Goal: Information Seeking & Learning: Learn about a topic

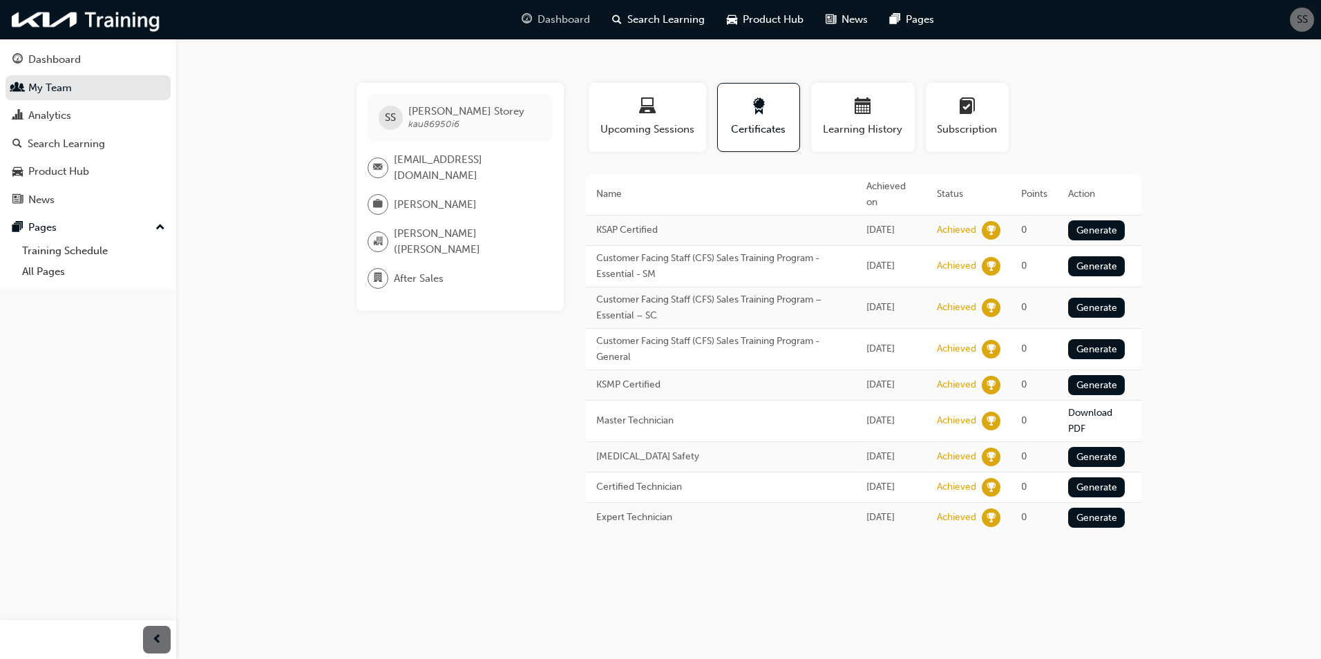
click at [550, 20] on span "Dashboard" at bounding box center [564, 20] width 53 height 16
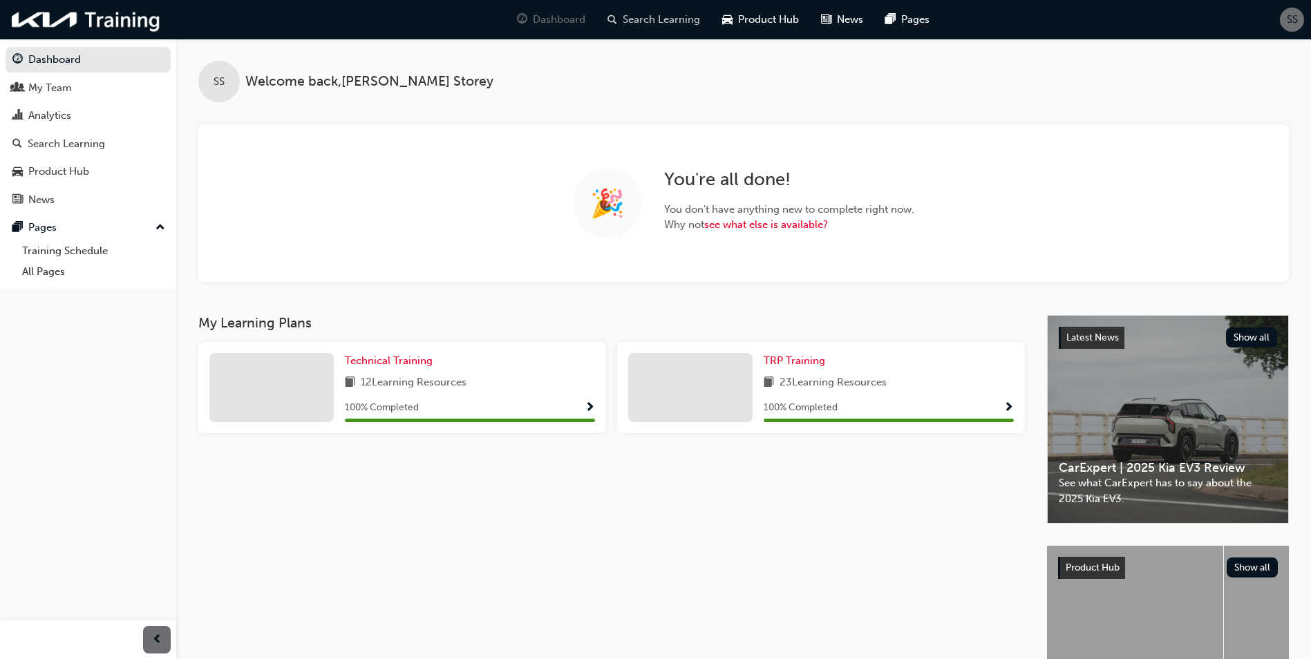
click at [677, 23] on span "Search Learning" at bounding box center [661, 20] width 77 height 16
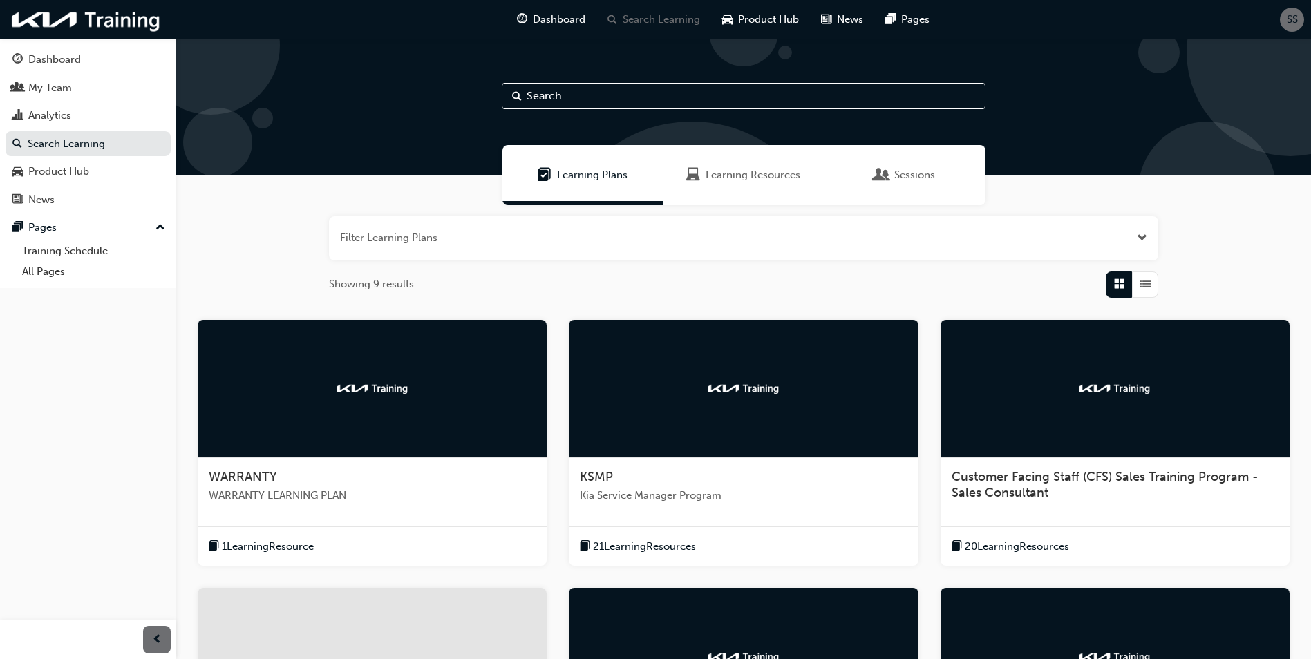
click at [866, 173] on div "Sessions" at bounding box center [905, 175] width 161 height 60
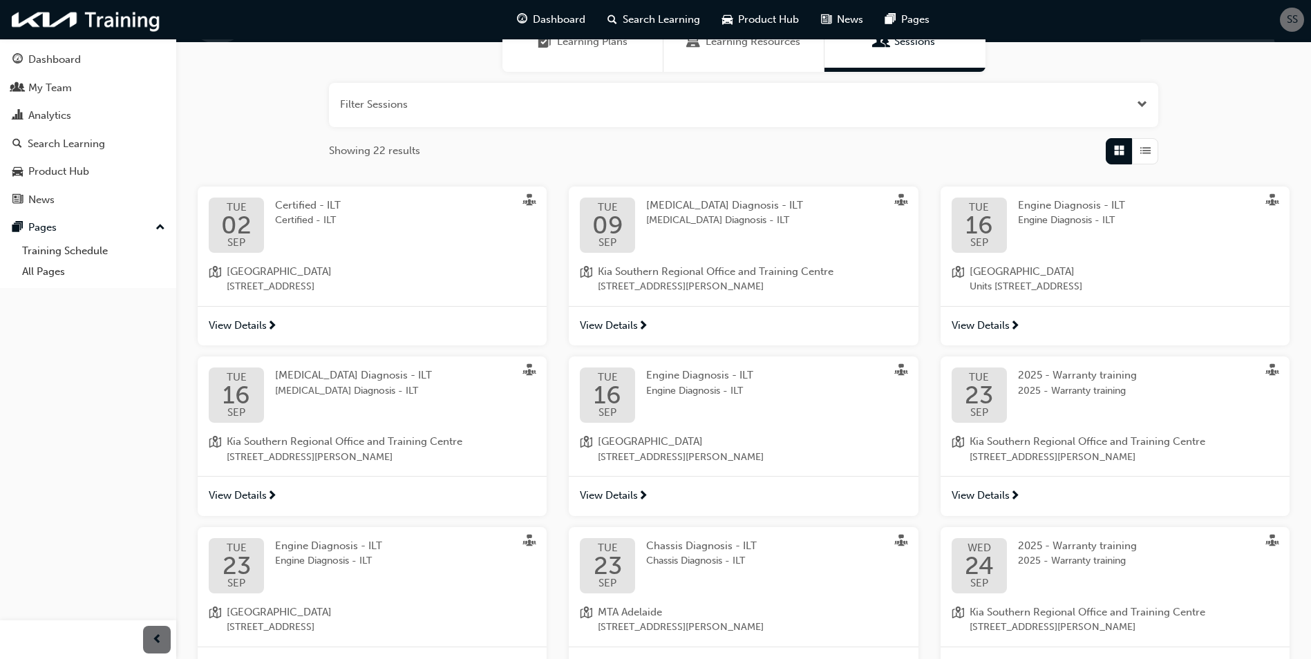
scroll to position [138, 0]
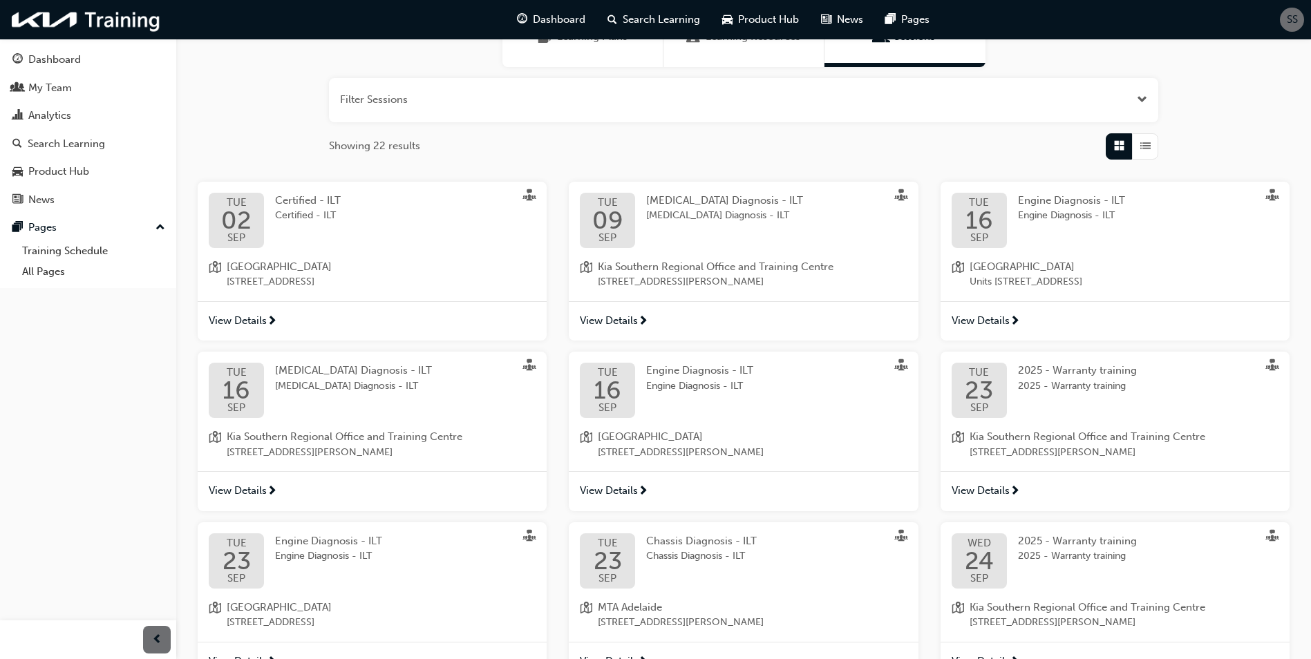
click at [1140, 142] on span "List" at bounding box center [1145, 146] width 10 height 16
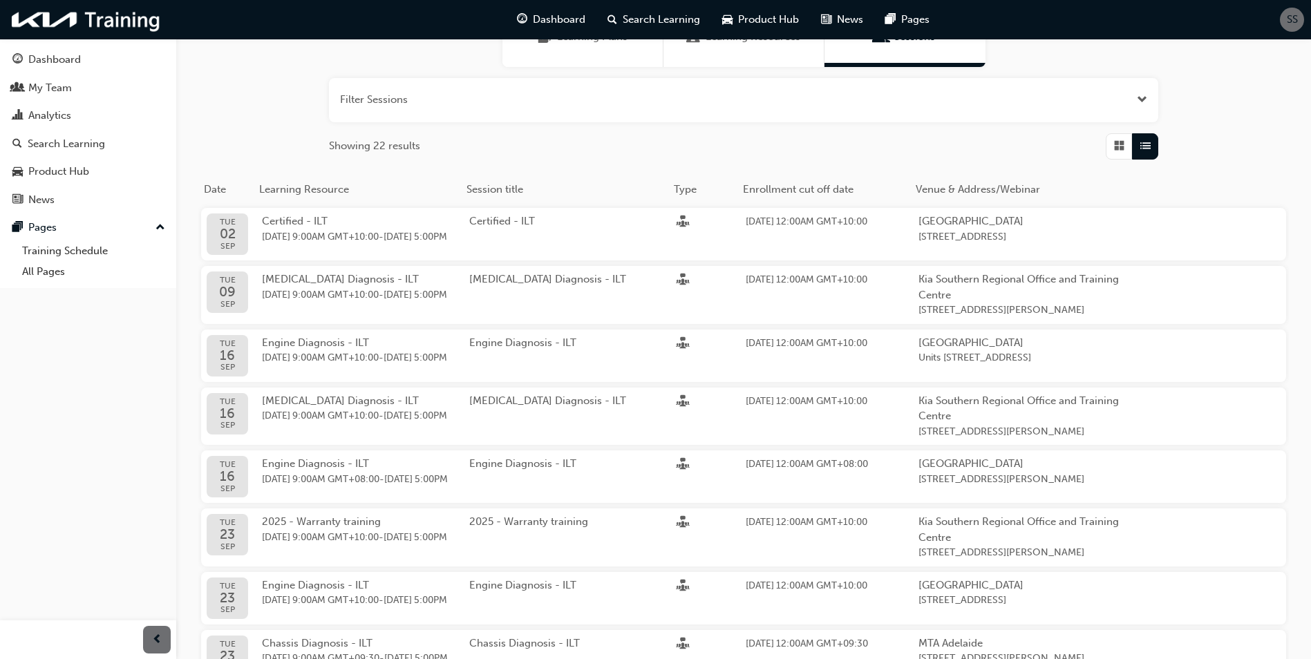
click at [406, 80] on button "button" at bounding box center [743, 100] width 829 height 44
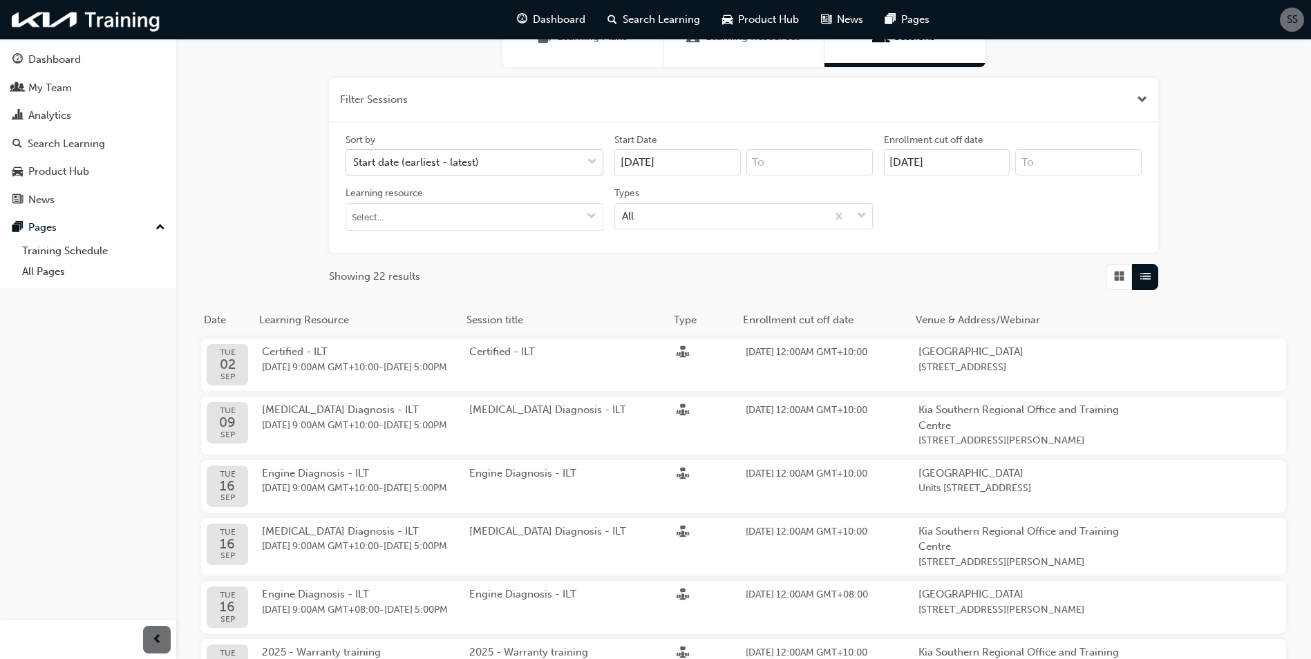
click at [477, 161] on div "Start date (earliest - latest)" at bounding box center [416, 163] width 126 height 16
click at [355, 161] on input "Sort by Start date (earliest - latest)" at bounding box center [353, 162] width 1 height 12
click at [274, 207] on div "Filter Sessions Sort by Start date (earliest - latest) Start Date [DATE] Enroll…" at bounding box center [743, 503] width 1135 height 873
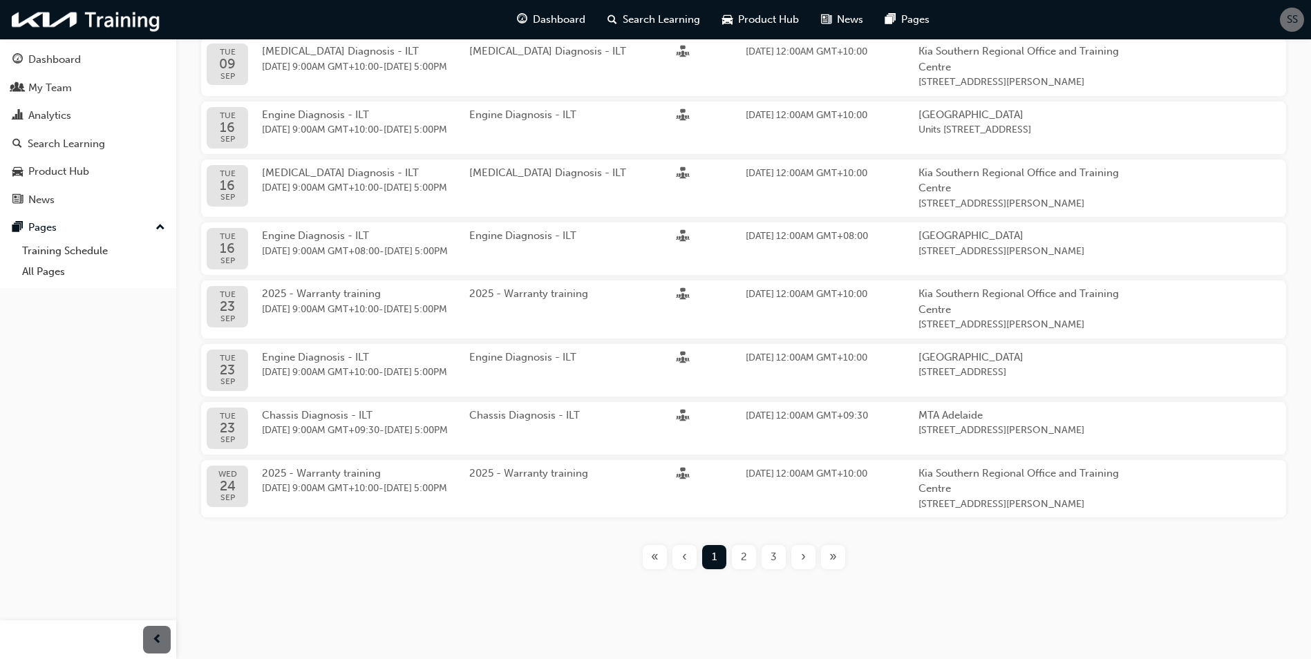
scroll to position [553, 0]
click at [737, 558] on div "2" at bounding box center [744, 557] width 24 height 24
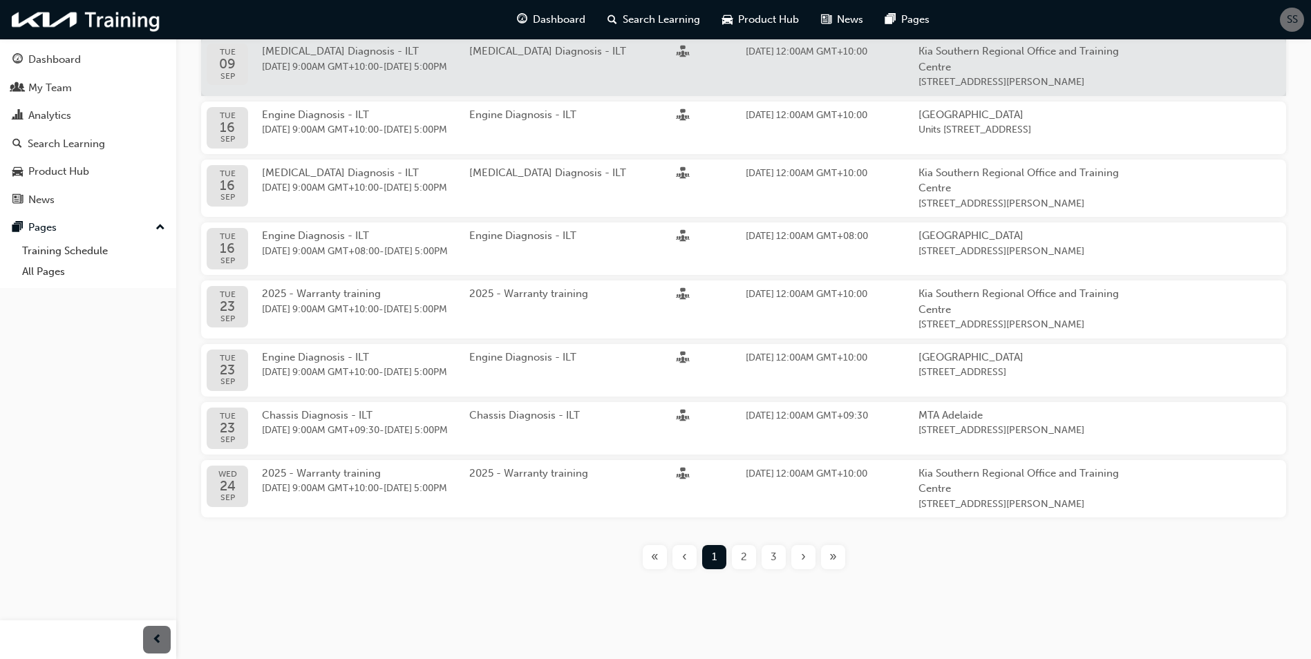
scroll to position [554, 0]
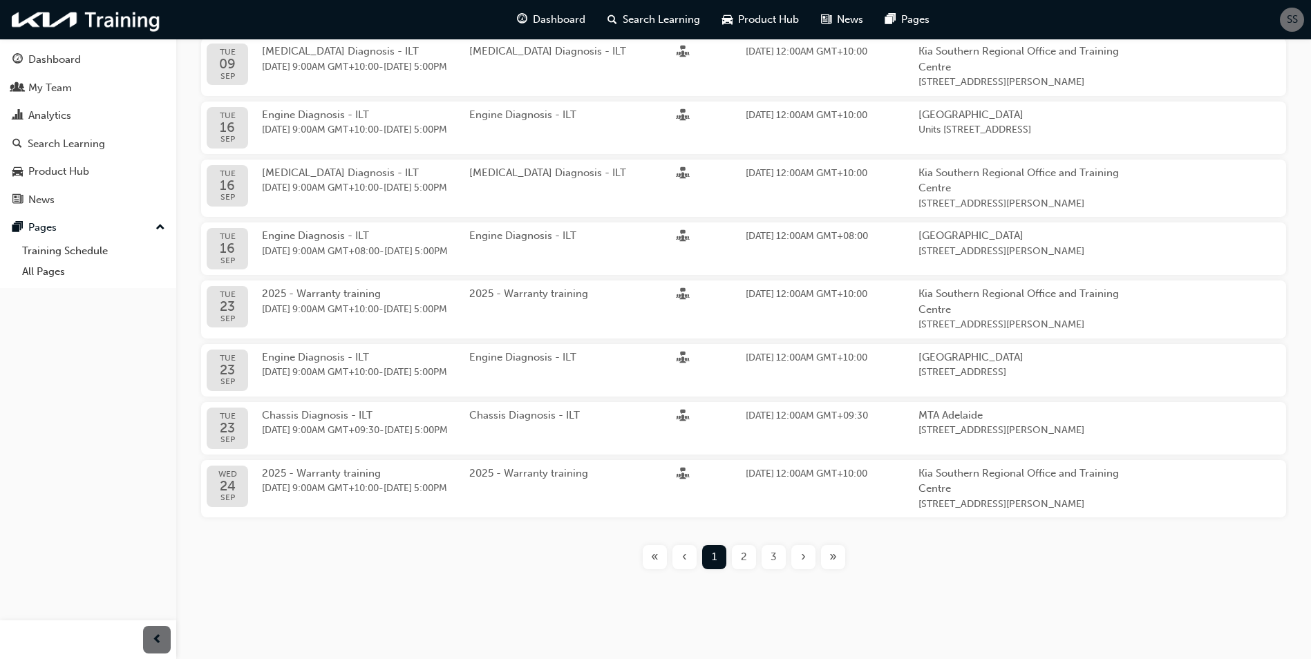
click at [740, 561] on div "2" at bounding box center [744, 557] width 24 height 24
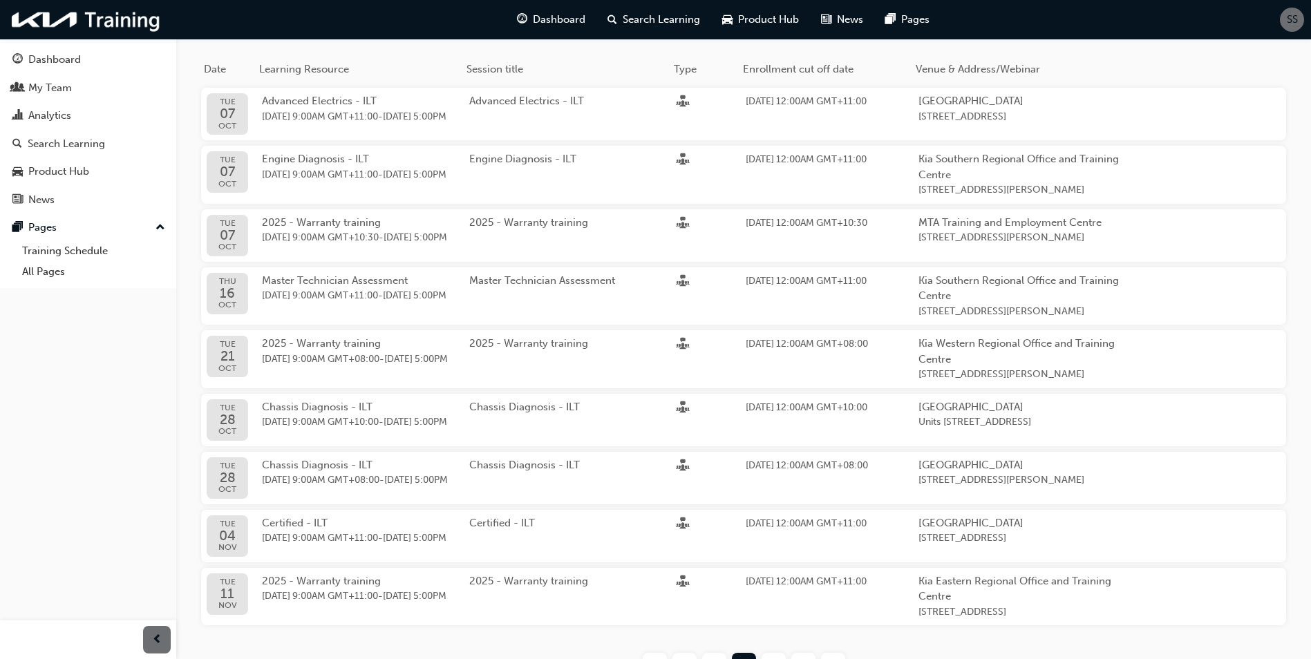
scroll to position [416, 0]
